Goal: Information Seeking & Learning: Learn about a topic

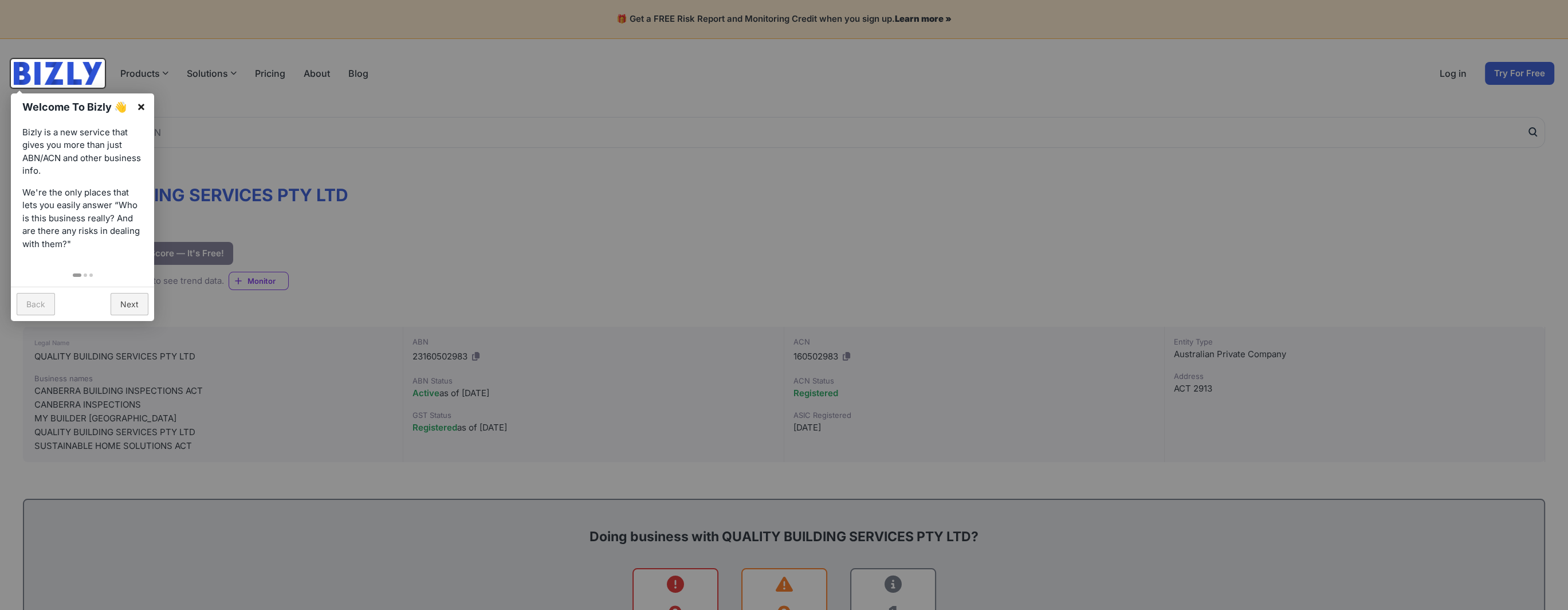
click at [142, 102] on link "×" at bounding box center [141, 106] width 26 height 26
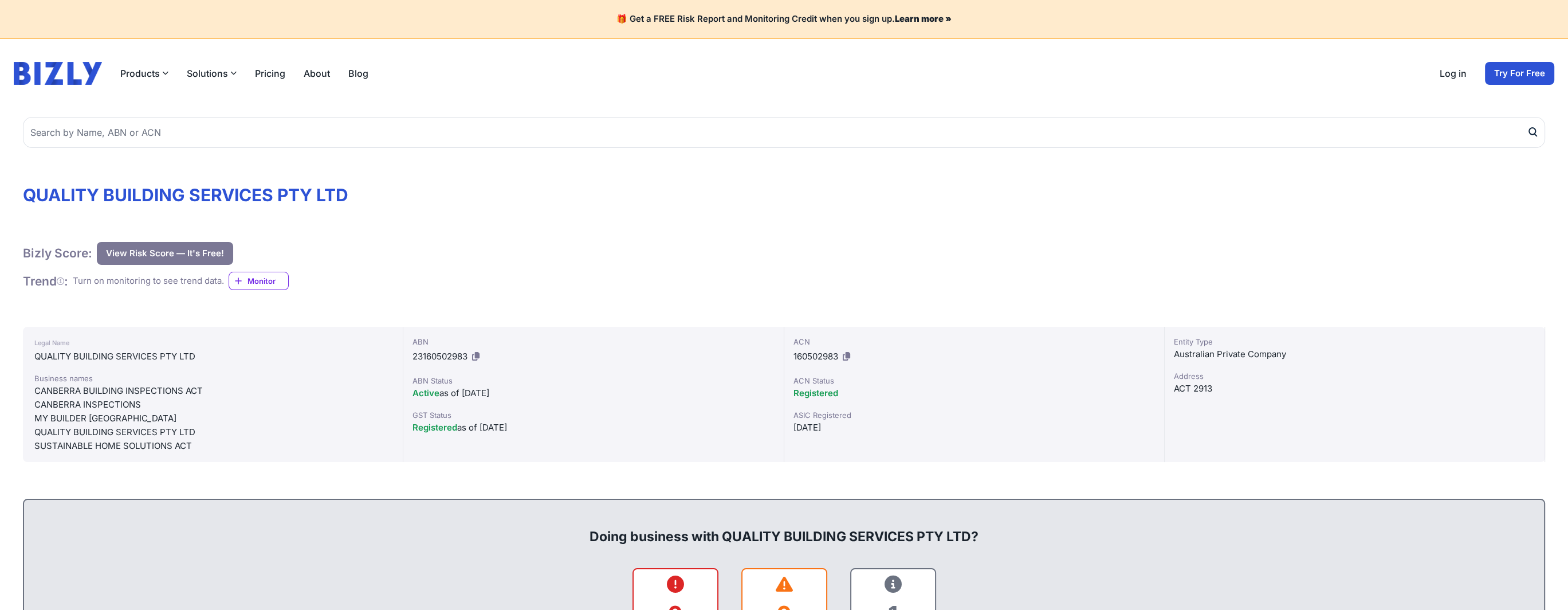
click at [158, 251] on button "View Risk Score — It's Free!" at bounding box center [165, 254] width 136 height 23
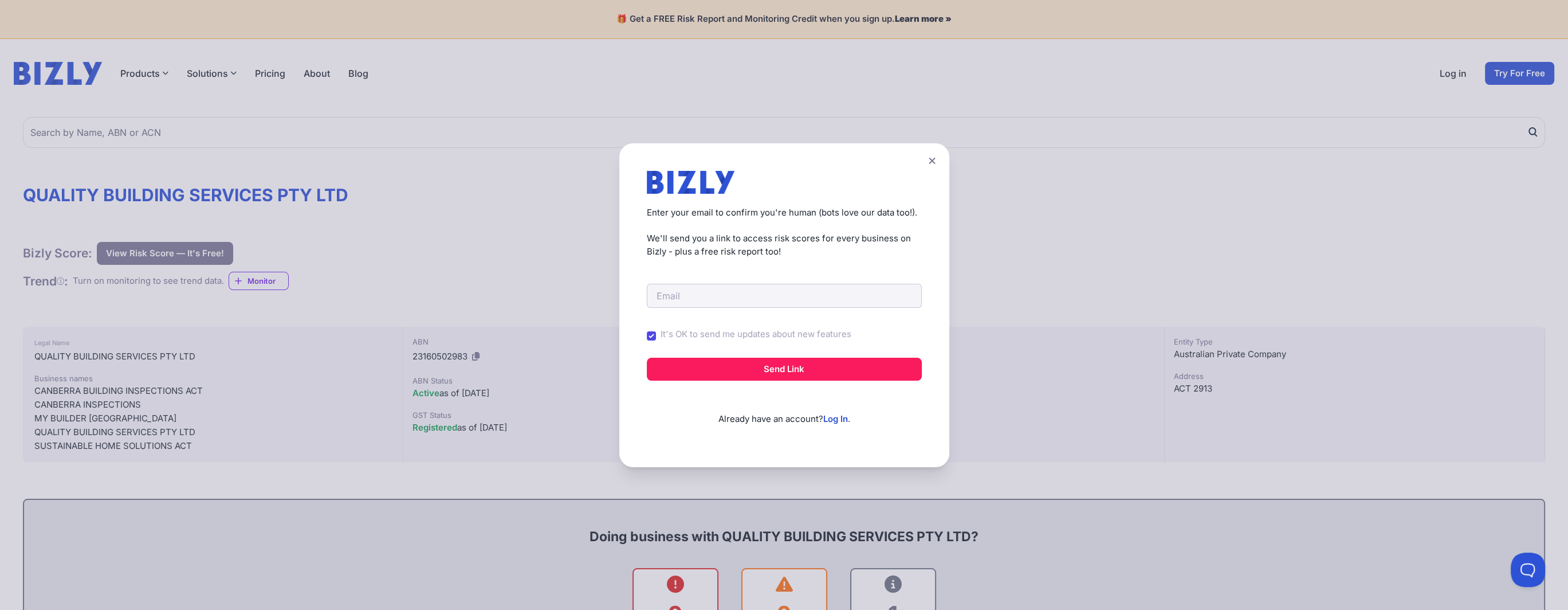
click at [940, 162] on button at bounding box center [932, 161] width 16 height 17
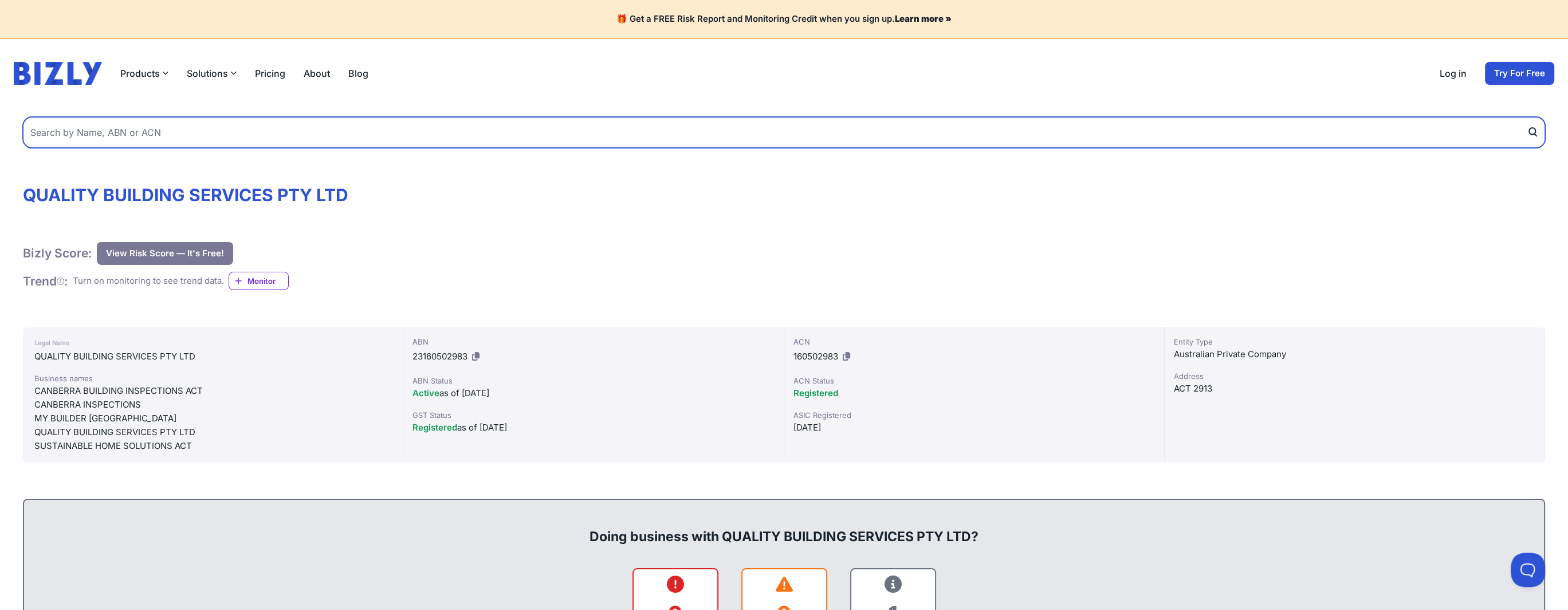
click at [165, 130] on input "text" at bounding box center [784, 131] width 1522 height 31
type input "cozy insulation"
click at [1527, 117] on button "submit" at bounding box center [1536, 131] width 18 height 31
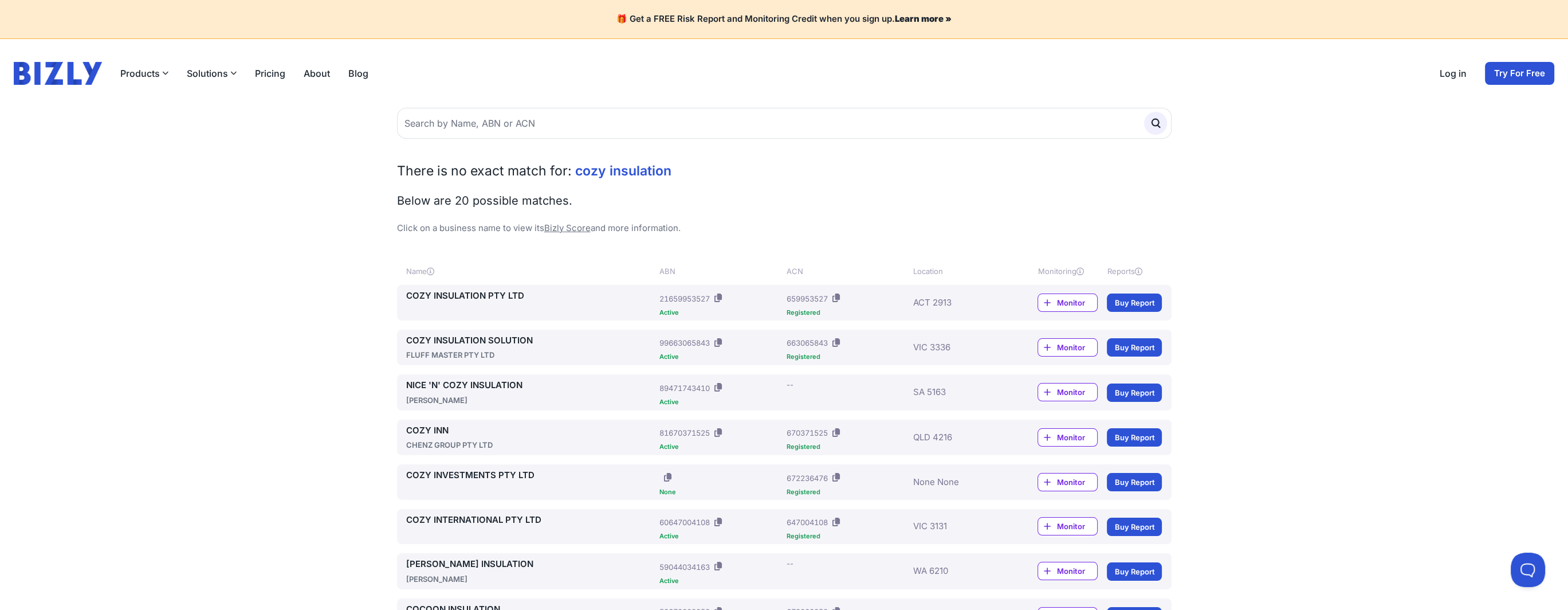
click at [465, 295] on link "COZY INSULATION PTY LTD" at bounding box center [531, 296] width 250 height 13
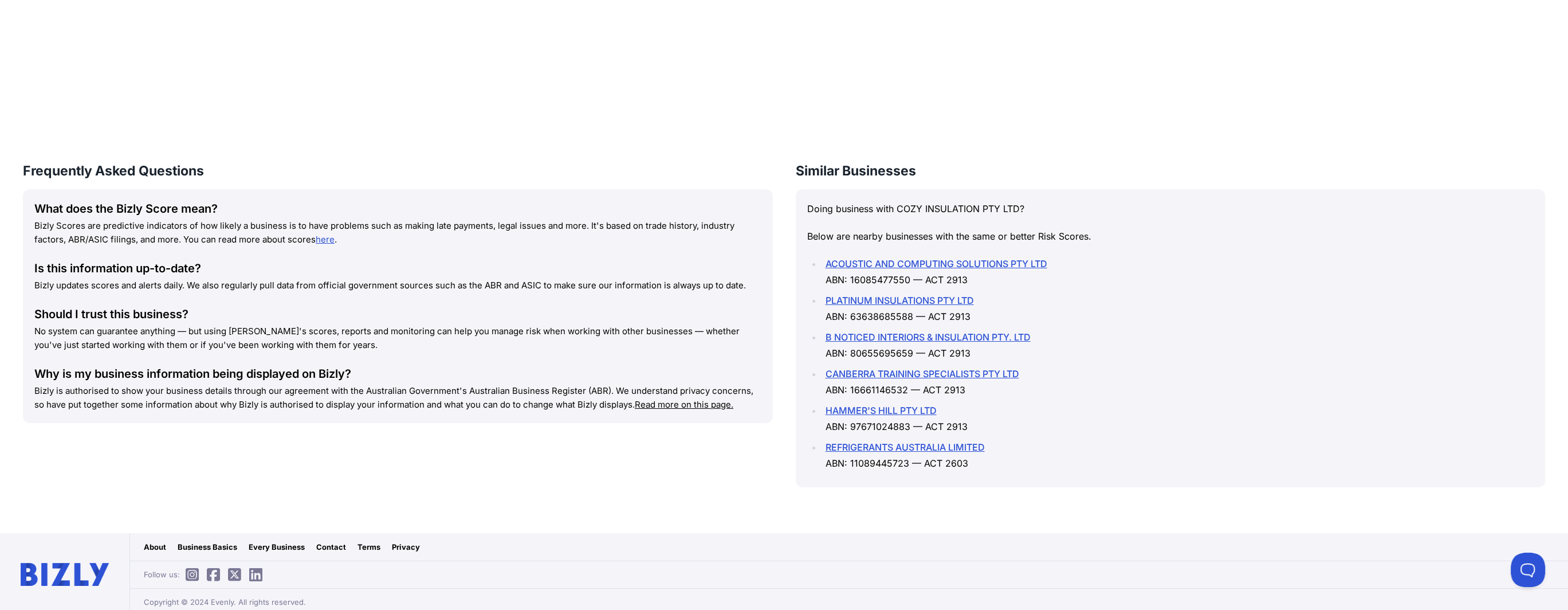
scroll to position [1416, 0]
